Goal: Task Accomplishment & Management: Complete application form

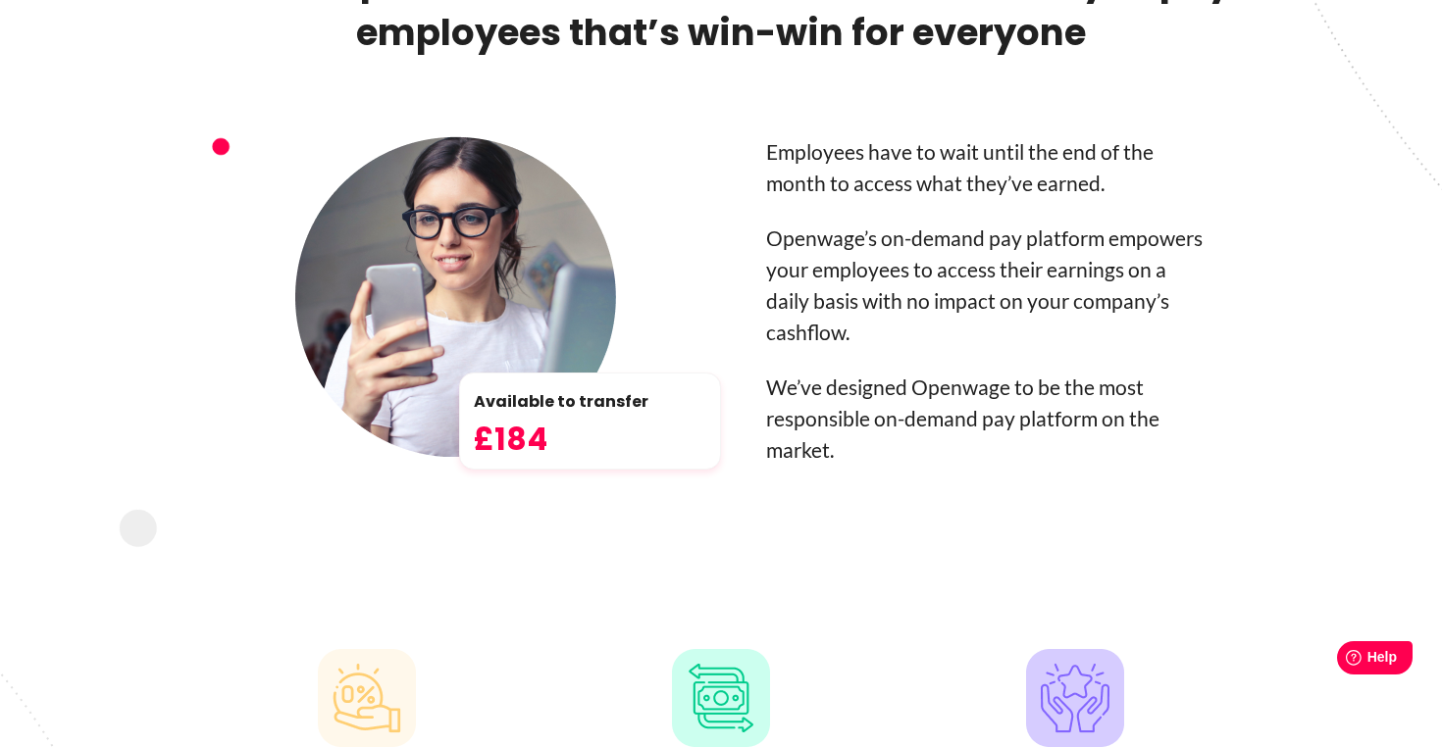
drag, startPoint x: 1084, startPoint y: 364, endPoint x: 1125, endPoint y: 383, distance: 45.2
drag, startPoint x: 1058, startPoint y: 372, endPoint x: 1119, endPoint y: 387, distance: 62.8
drag, startPoint x: 900, startPoint y: 441, endPoint x: 787, endPoint y: 400, distance: 121.0
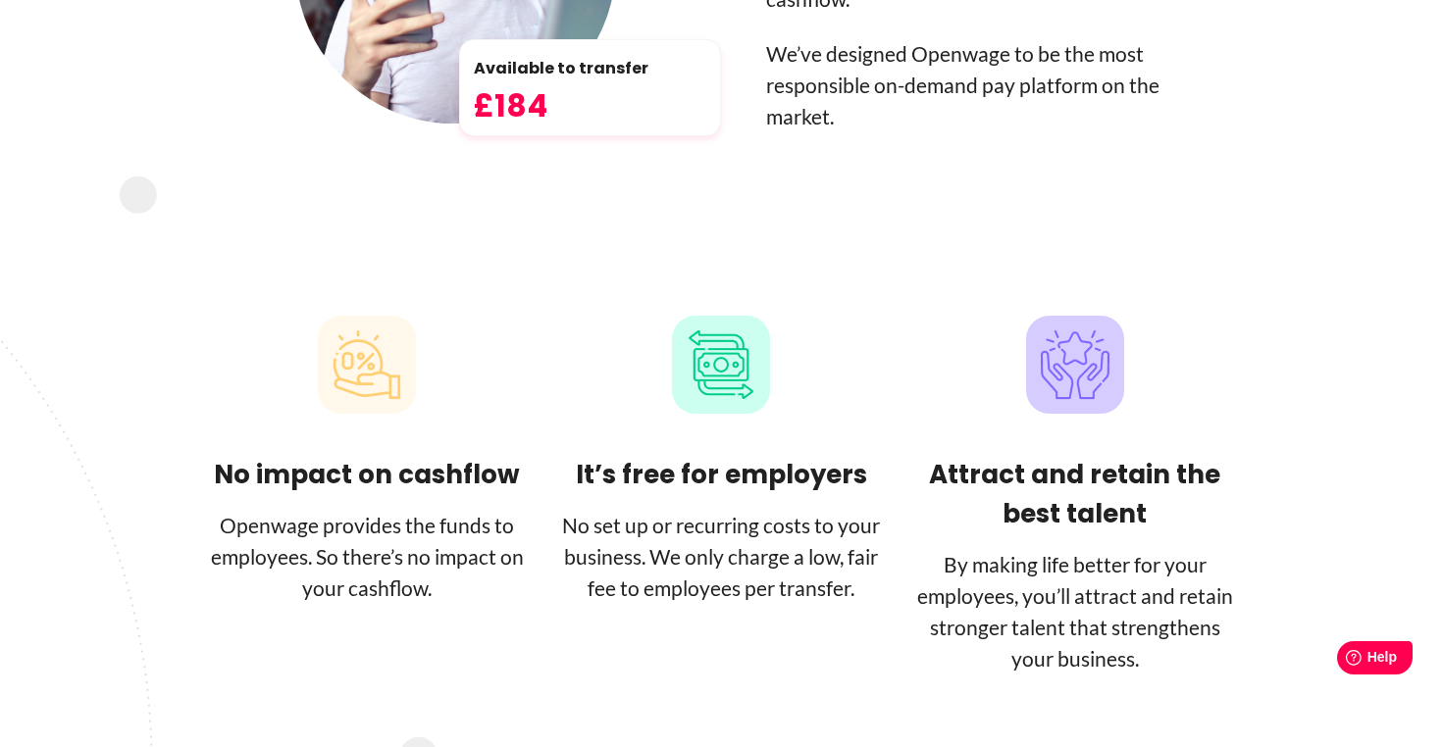
scroll to position [1804, 0]
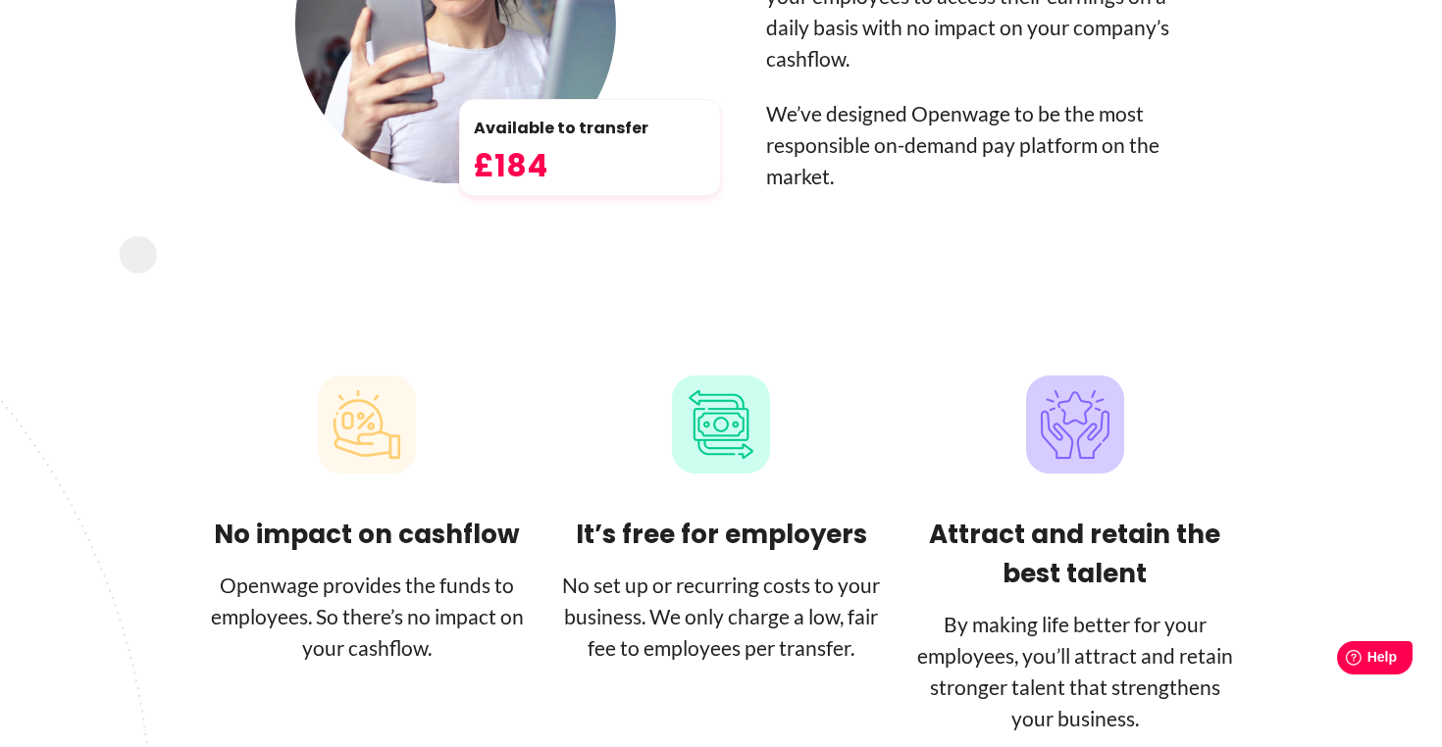
drag, startPoint x: 842, startPoint y: 159, endPoint x: 787, endPoint y: 117, distance: 69.2
click at [787, 117] on figure at bounding box center [672, 539] width 1344 height 1409
drag, startPoint x: 774, startPoint y: 89, endPoint x: 830, endPoint y: 104, distance: 57.8
click at [830, 104] on figure at bounding box center [672, 539] width 1344 height 1409
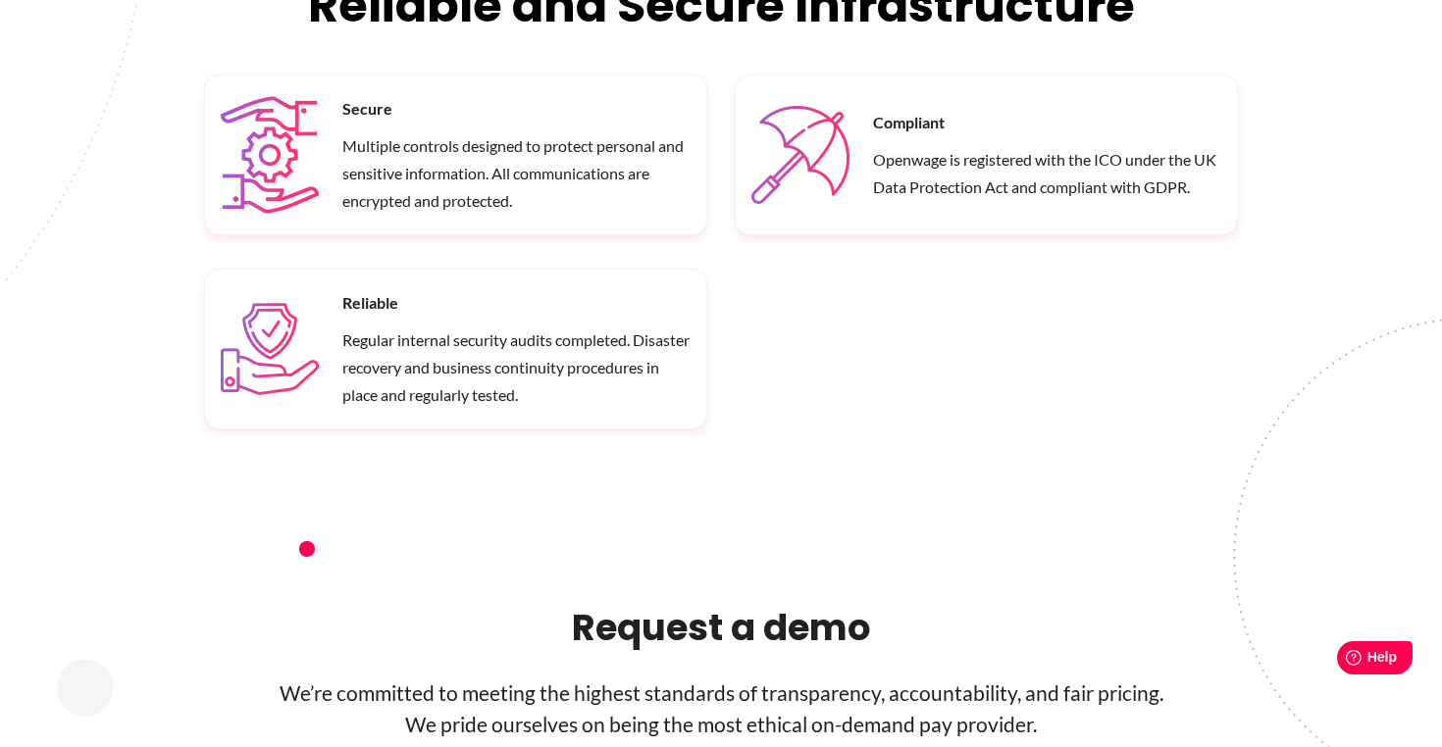
scroll to position [2969, 0]
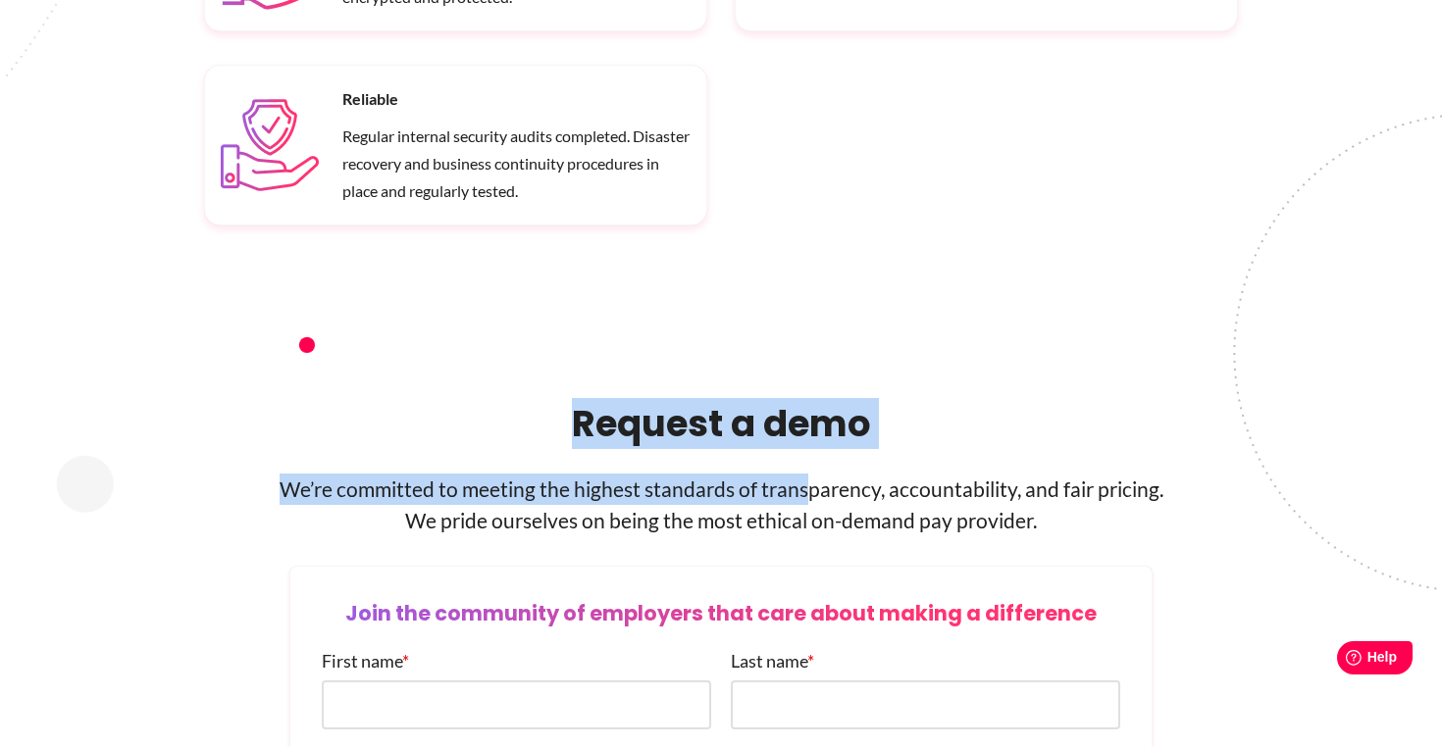
drag, startPoint x: 1040, startPoint y: 504, endPoint x: 811, endPoint y: 461, distance: 232.6
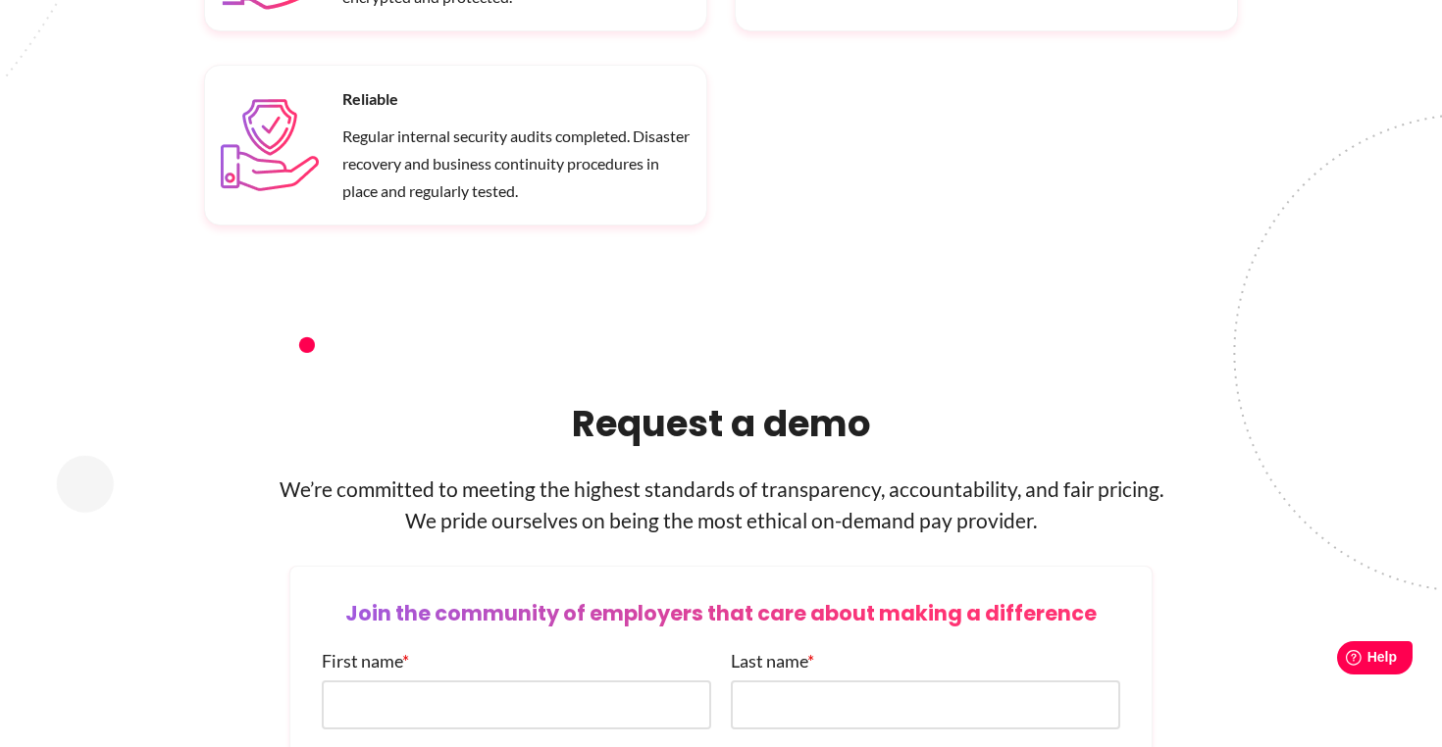
click at [785, 482] on p "We’re committed to meeting the highest standards of transparency, accountabilit…" at bounding box center [721, 505] width 1034 height 63
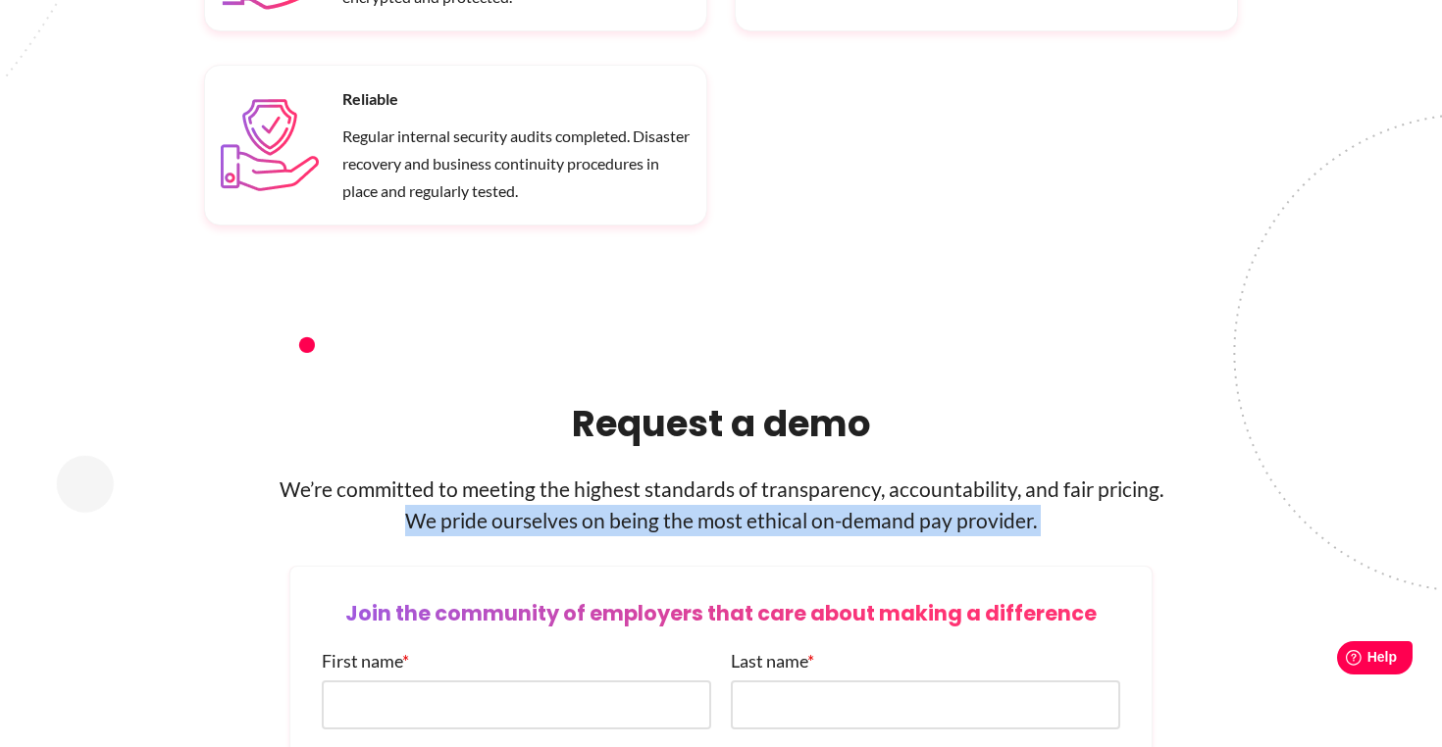
click at [785, 482] on p "We’re committed to meeting the highest standards of transparency, accountabilit…" at bounding box center [721, 505] width 1034 height 63
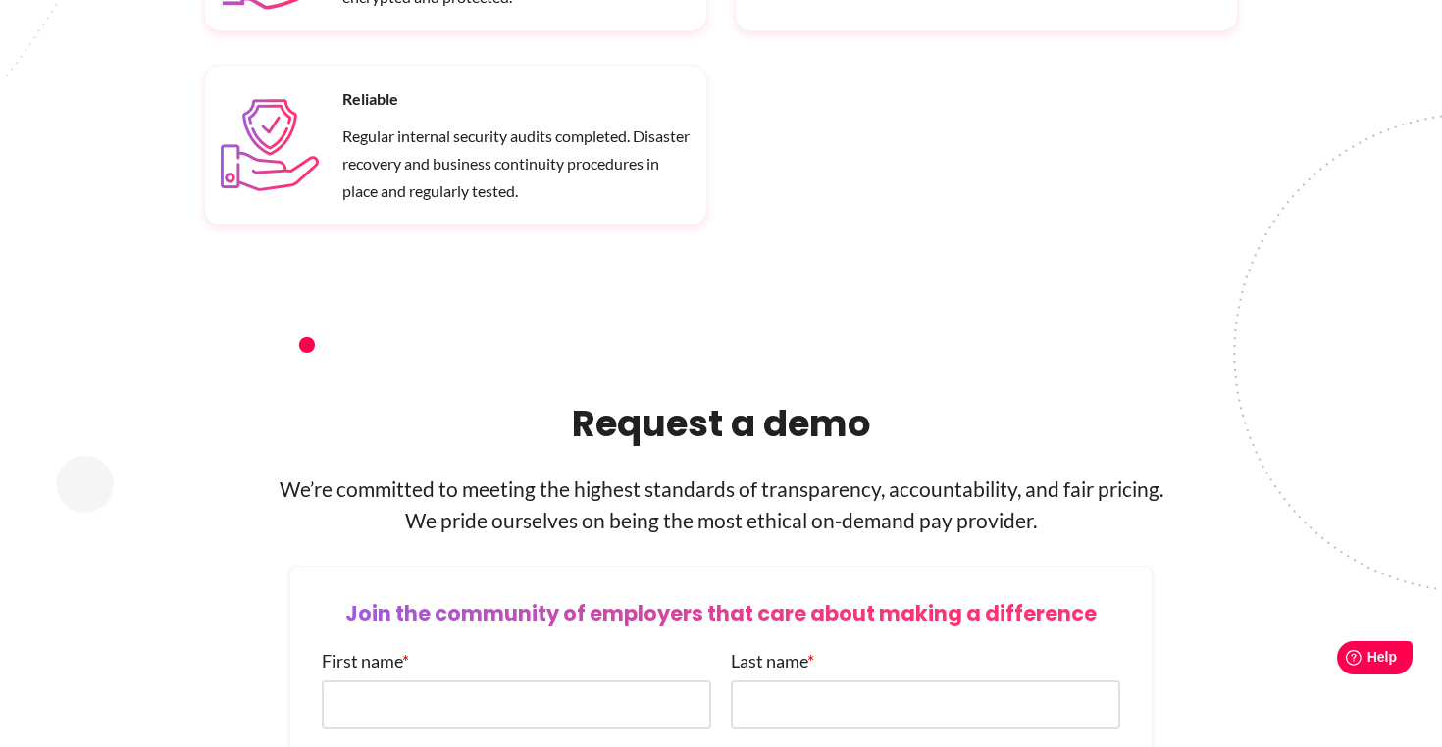
click at [718, 474] on p "We’re committed to meeting the highest standards of transparency, accountabilit…" at bounding box center [721, 505] width 1034 height 63
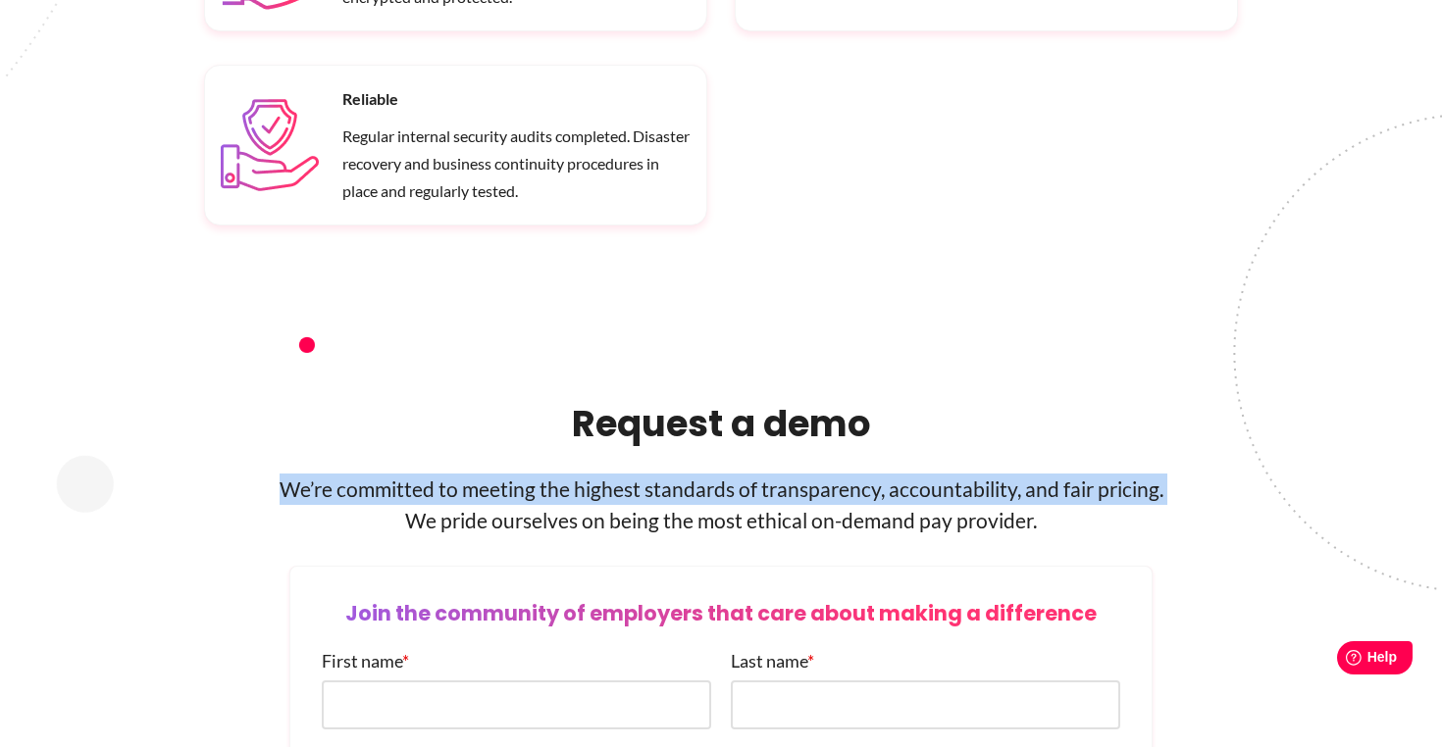
click at [718, 474] on p "We’re committed to meeting the highest standards of transparency, accountabilit…" at bounding box center [721, 505] width 1034 height 63
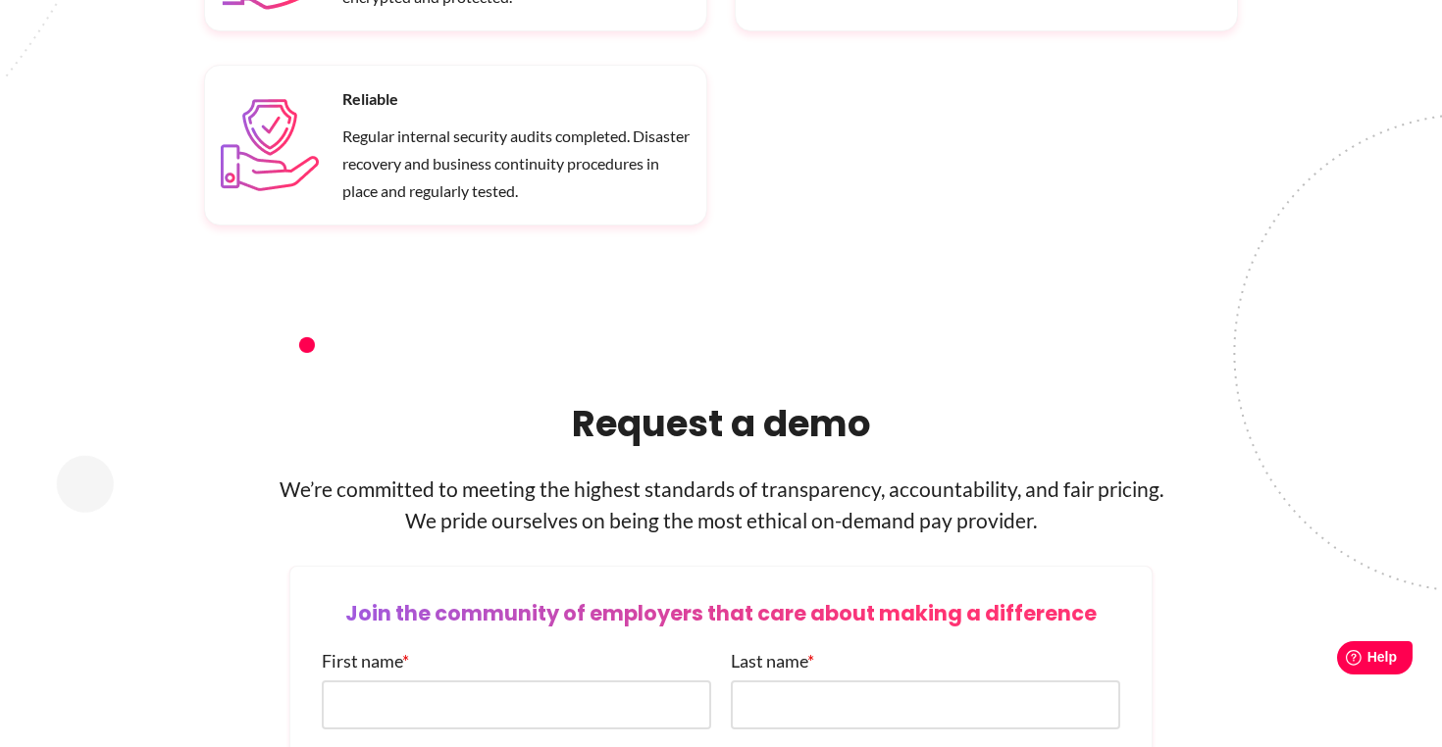
click at [642, 501] on p "We’re committed to meeting the highest standards of transparency, accountabilit…" at bounding box center [721, 505] width 1034 height 63
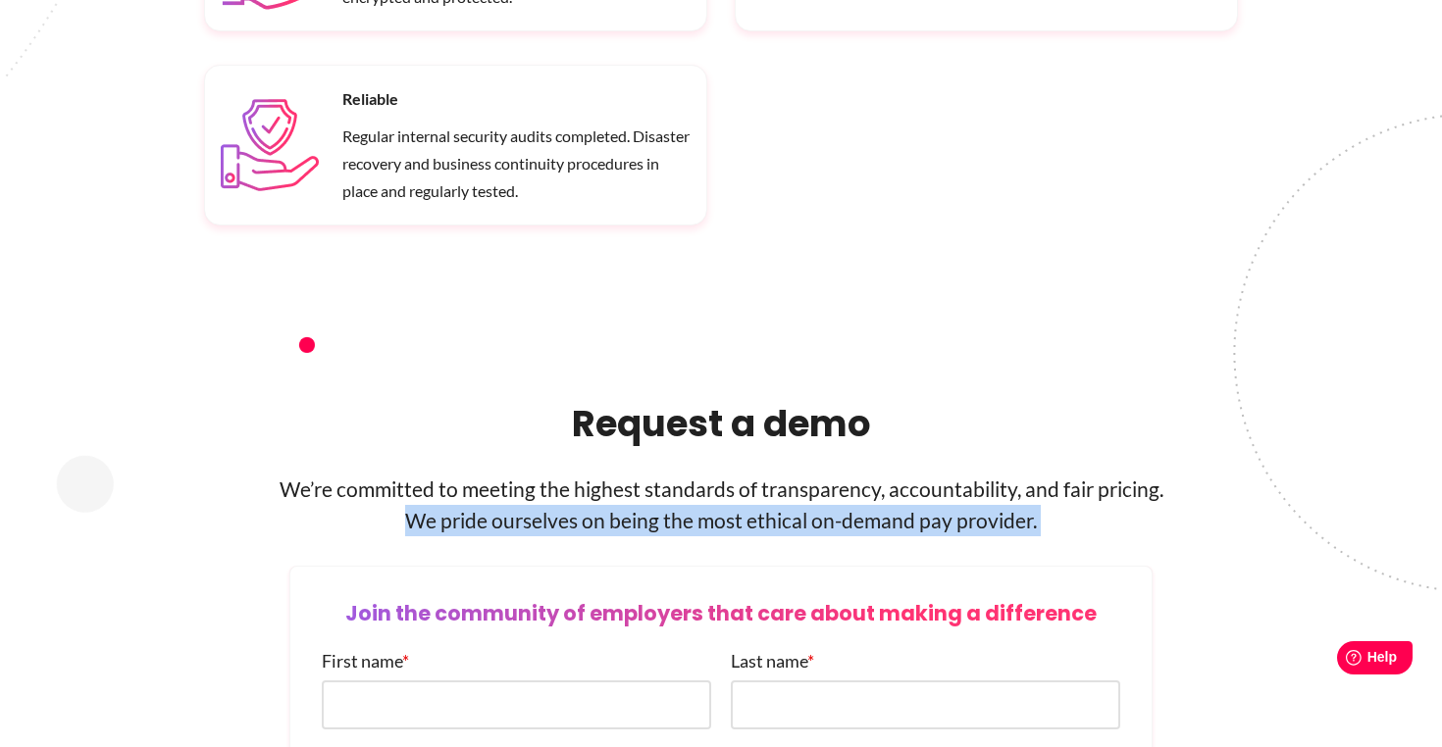
click at [642, 501] on p "We’re committed to meeting the highest standards of transparency, accountabilit…" at bounding box center [721, 505] width 1034 height 63
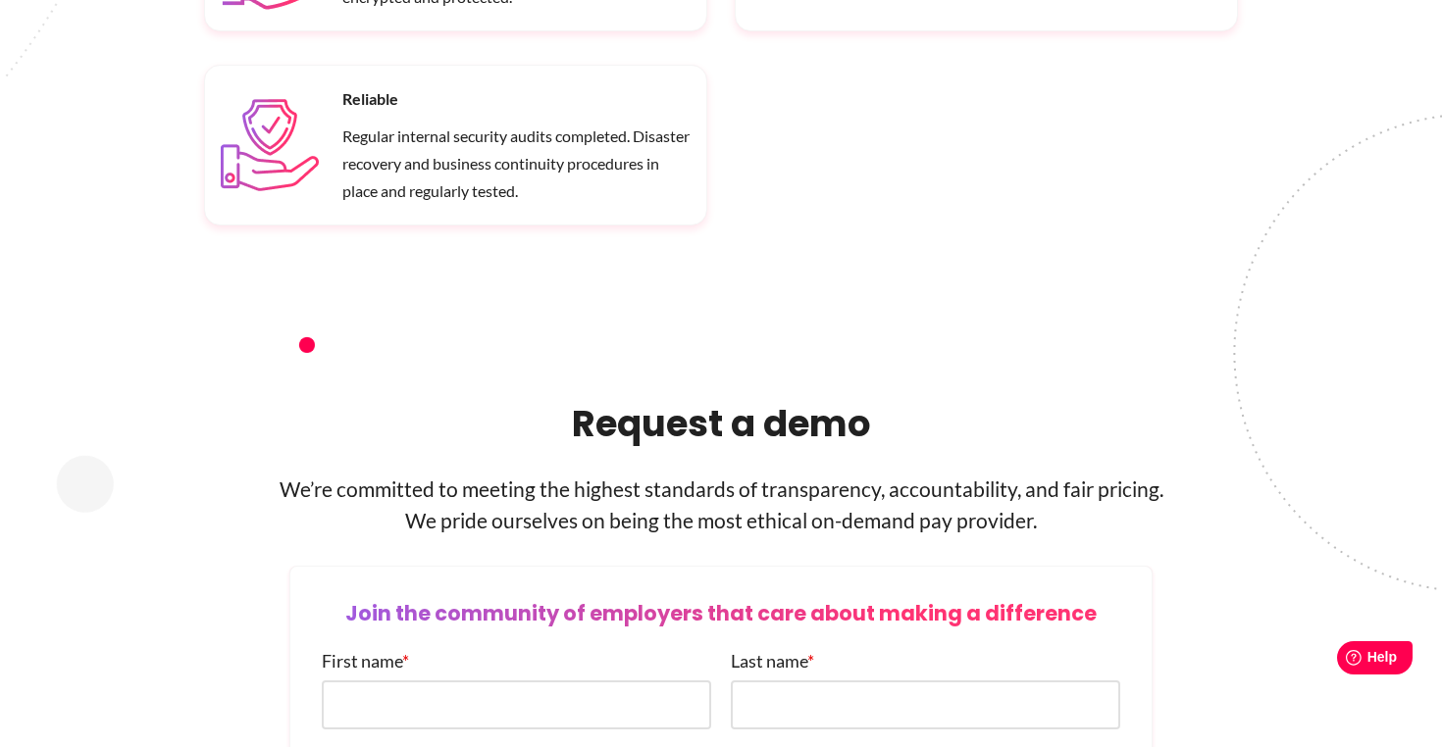
click at [474, 474] on p "We’re committed to meeting the highest standards of transparency, accountabilit…" at bounding box center [721, 505] width 1034 height 63
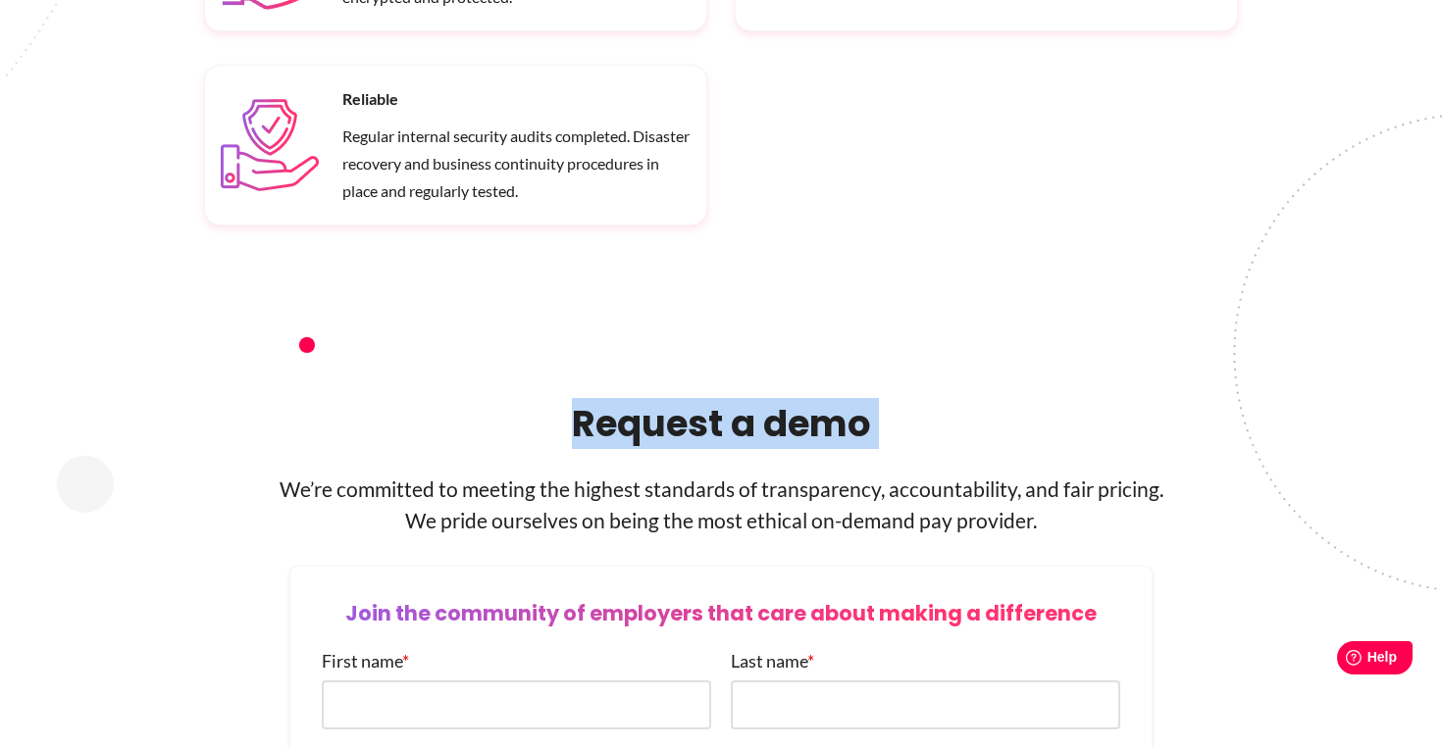
drag, startPoint x: 286, startPoint y: 456, endPoint x: 1008, endPoint y: 495, distance: 722.9
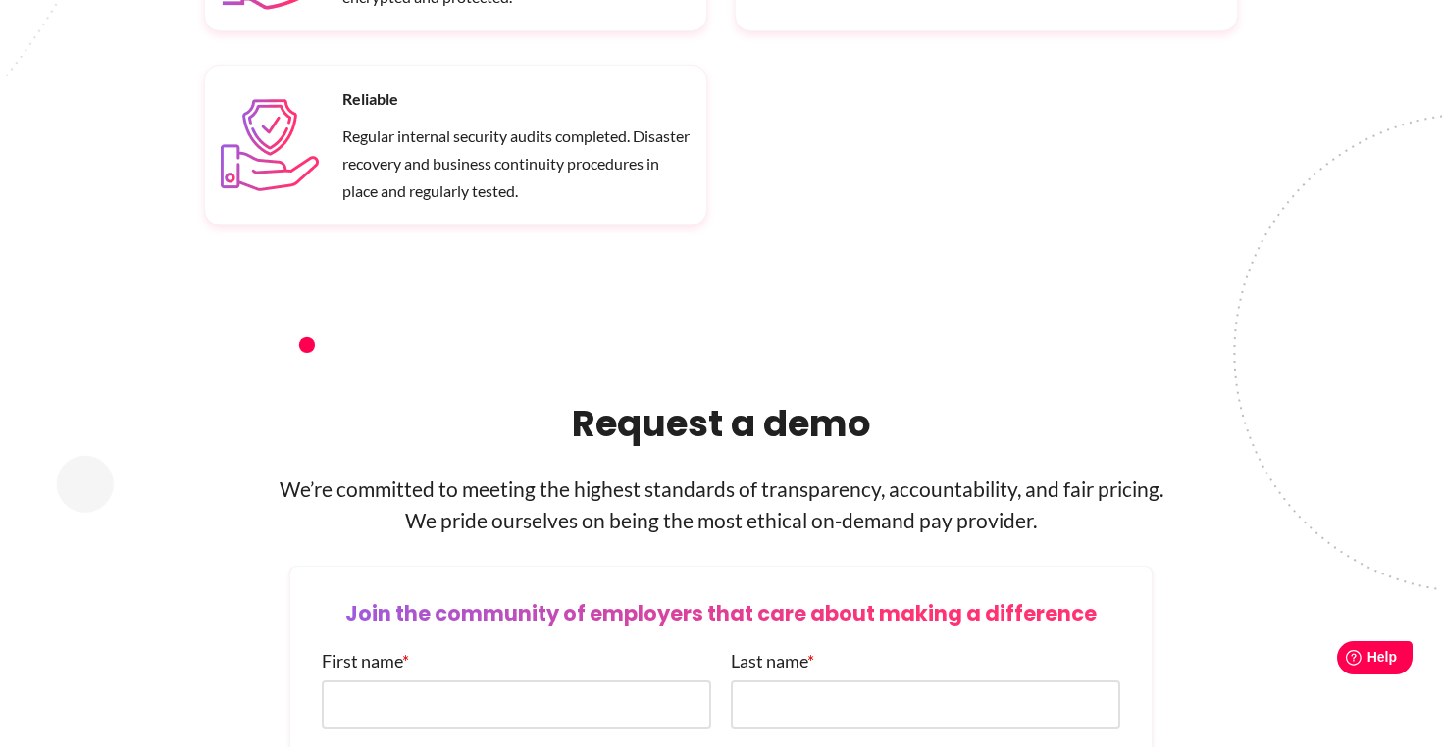
click at [941, 487] on p "We’re committed to meeting the highest standards of transparency, accountabilit…" at bounding box center [721, 505] width 1034 height 63
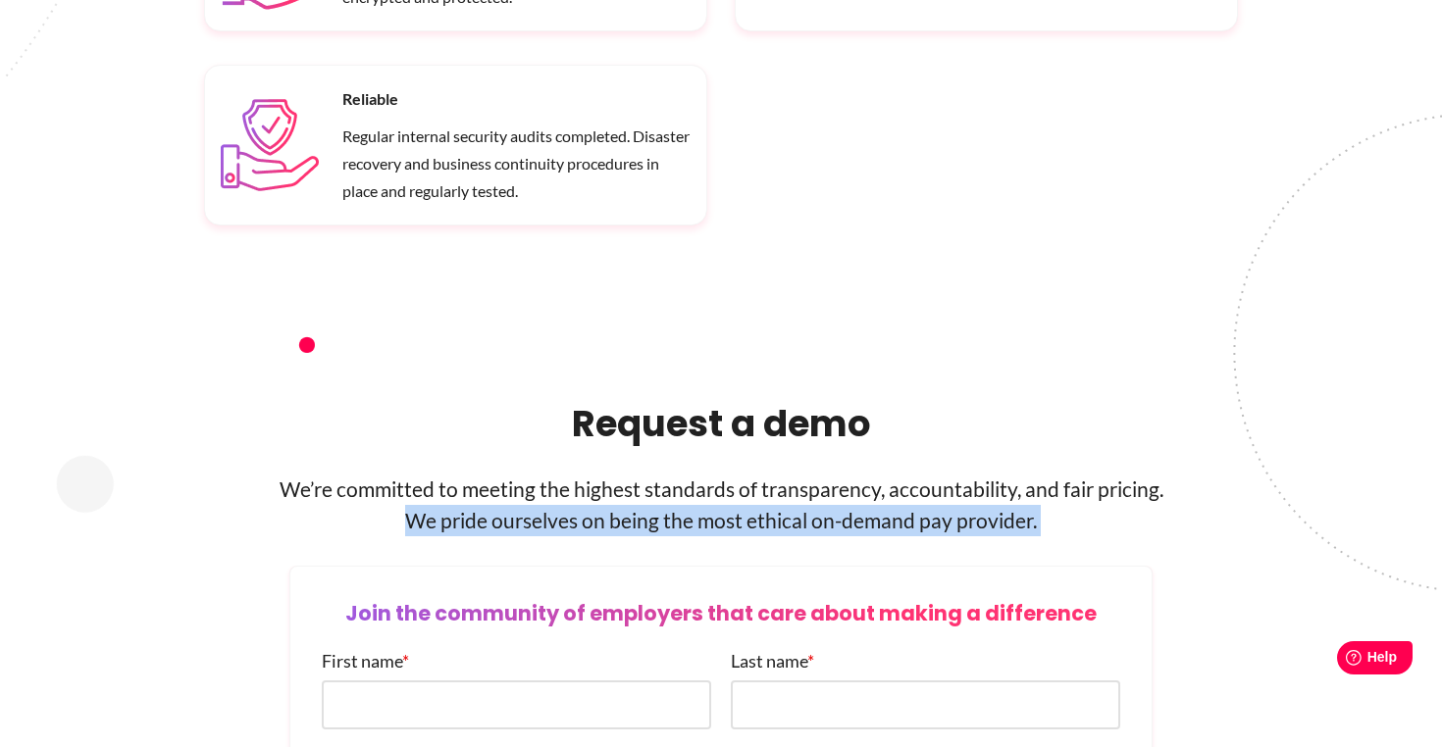
click at [941, 487] on p "We’re committed to meeting the highest standards of transparency, accountabilit…" at bounding box center [721, 505] width 1034 height 63
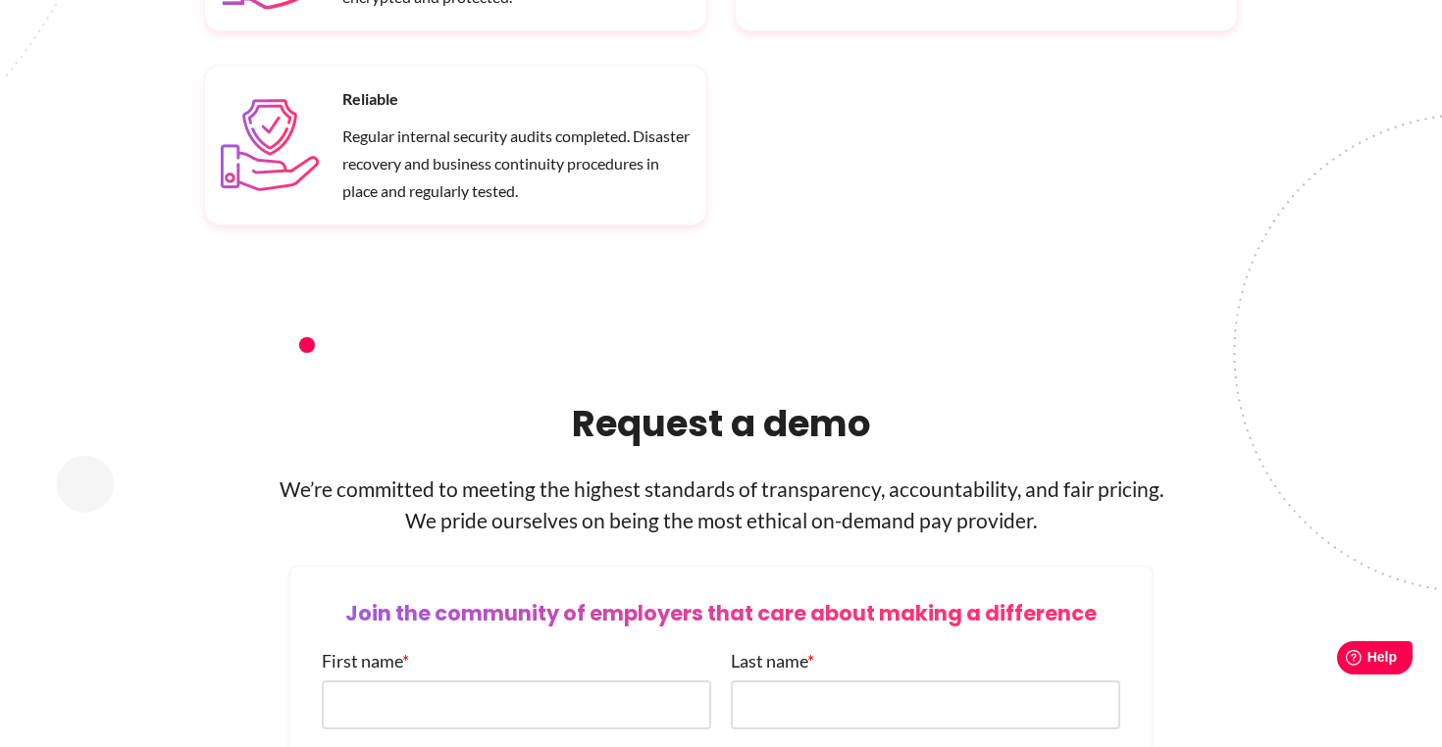
click at [999, 487] on figure at bounding box center [1202, 317] width 480 height 571
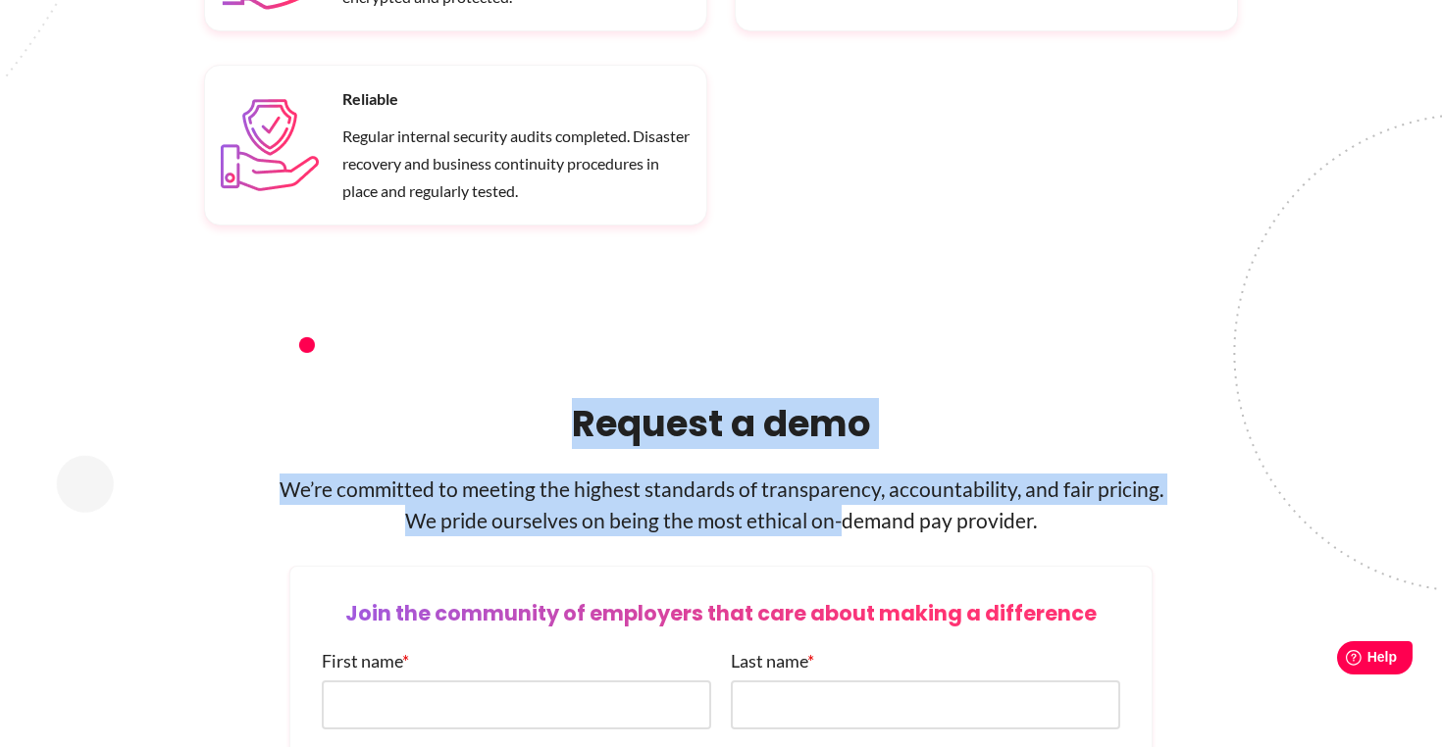
drag, startPoint x: 1020, startPoint y: 498, endPoint x: 842, endPoint y: 485, distance: 178.0
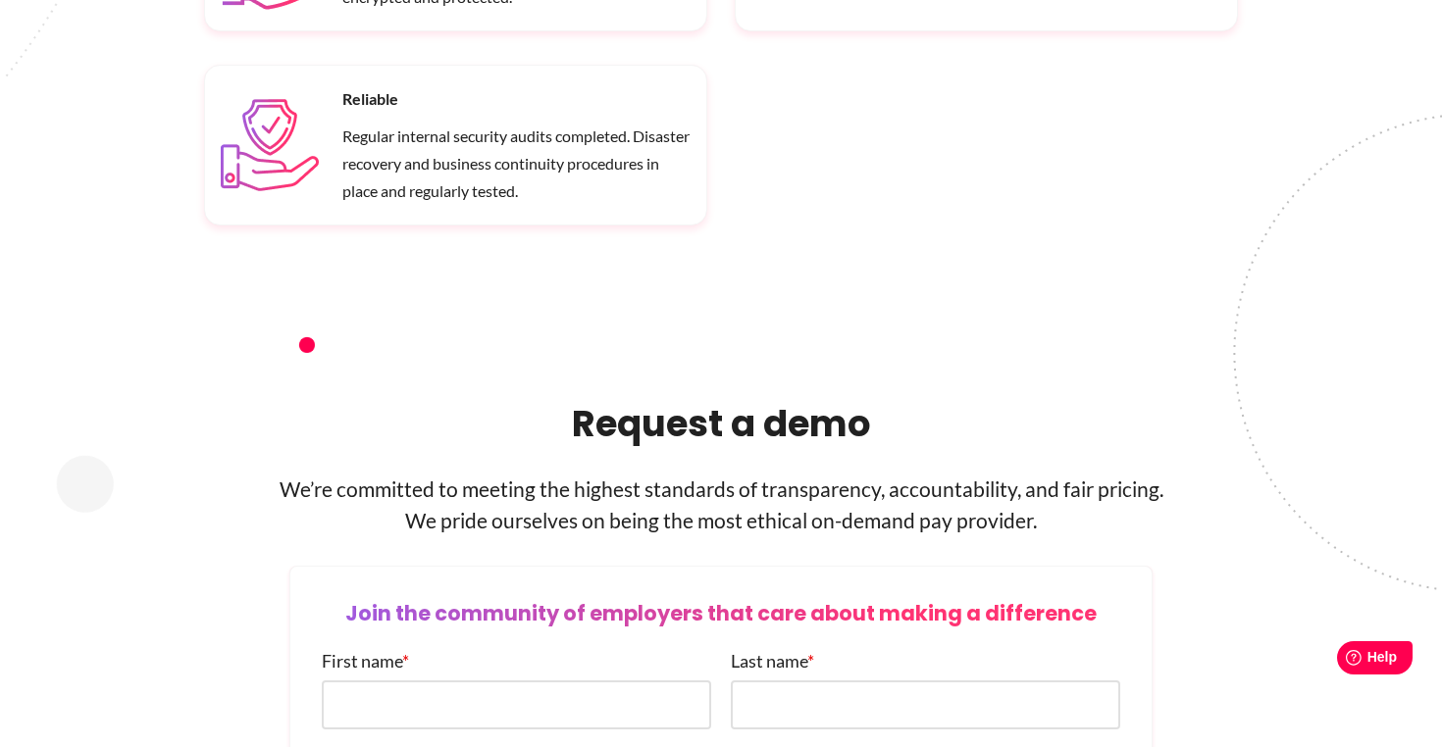
click at [633, 429] on div "Request a demo We’re committed to meeting the highest standards of transparency…" at bounding box center [721, 482] width 1034 height 168
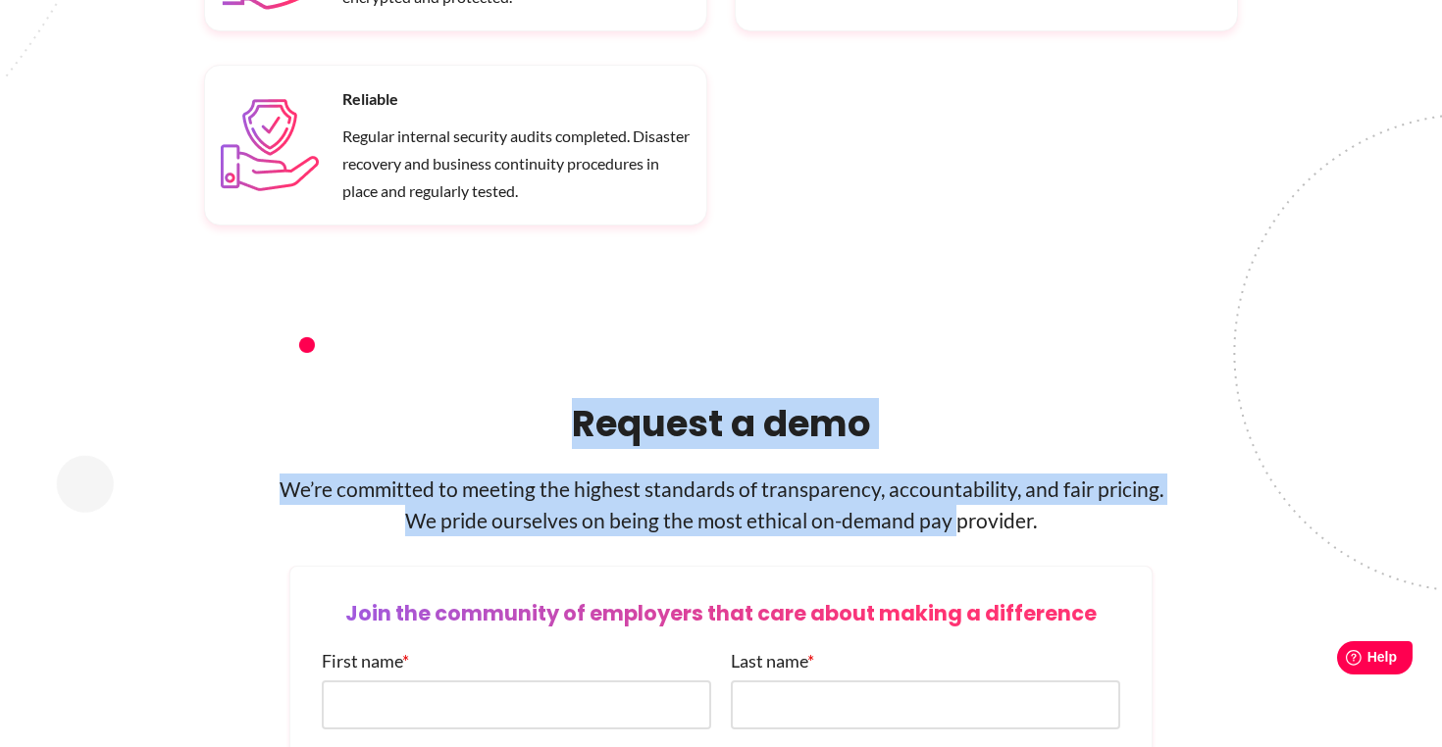
drag, startPoint x: 578, startPoint y: 397, endPoint x: 955, endPoint y: 495, distance: 390.1
click at [955, 495] on div "Request a demo We’re committed to meeting the highest standards of transparency…" at bounding box center [721, 482] width 1034 height 168
copy div "Request a demo We’re committed to meeting the highest standards of transparency…"
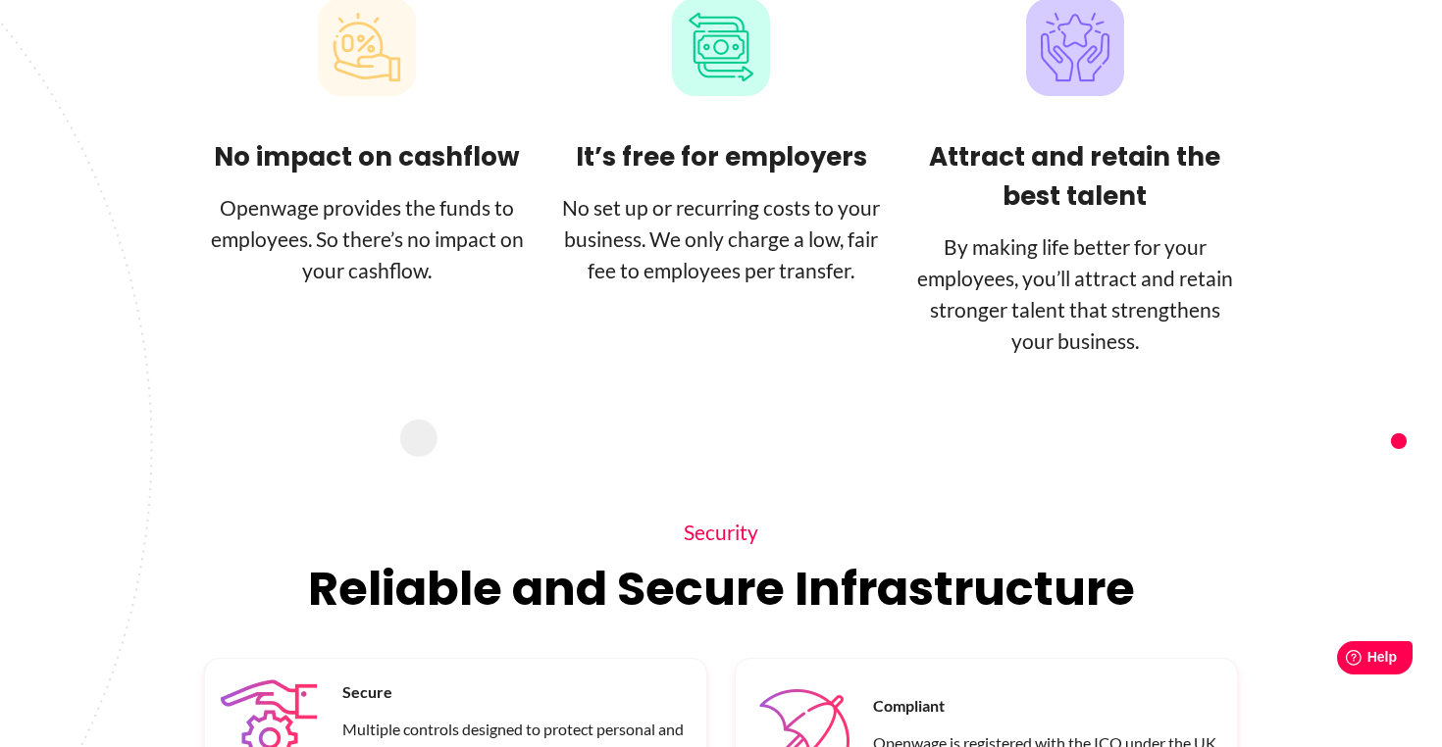
scroll to position [2111, 0]
